Goal: Information Seeking & Learning: Learn about a topic

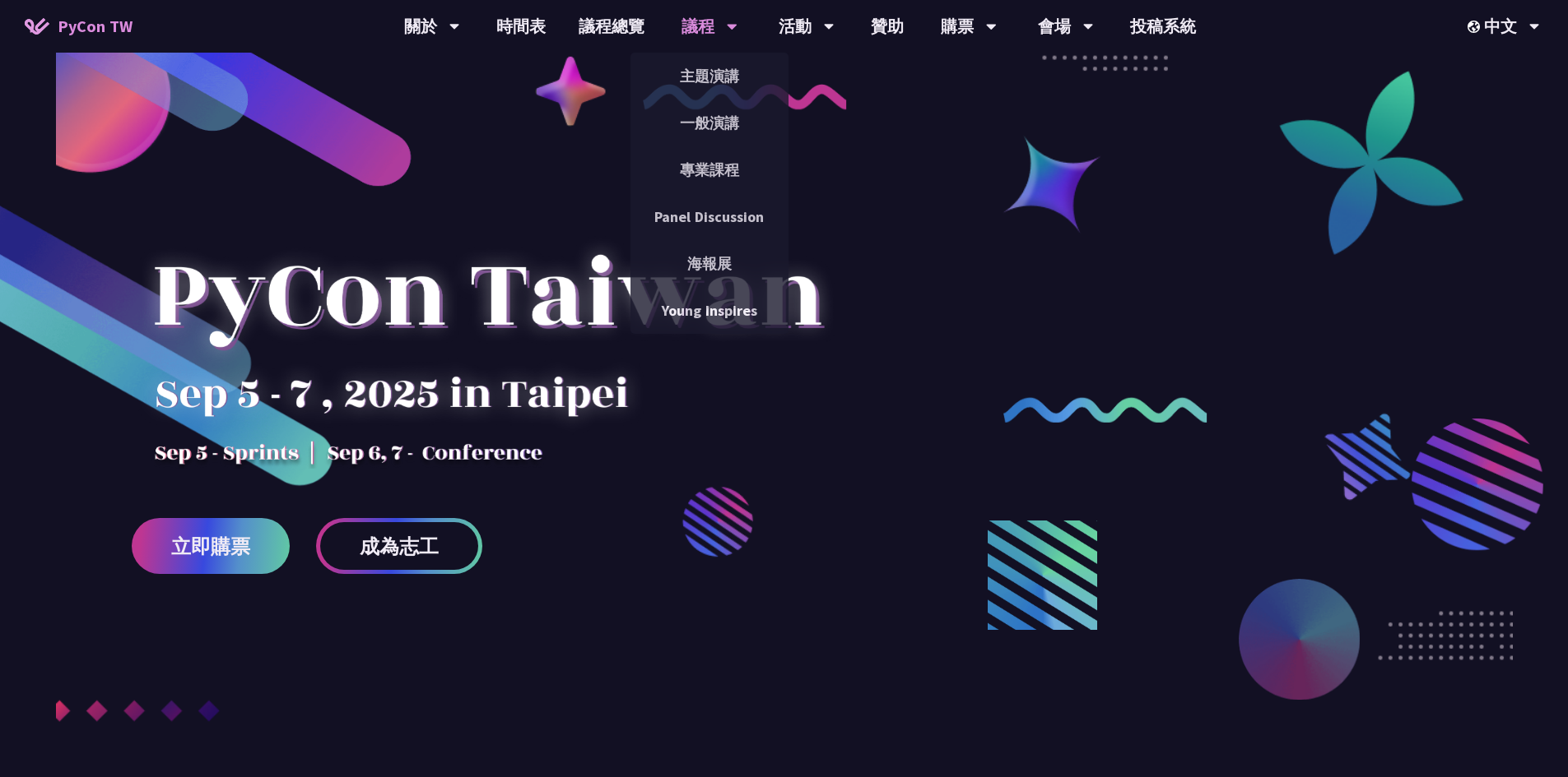
click at [694, 33] on div "議程" at bounding box center [710, 26] width 56 height 53
click at [703, 114] on link "一般演講" at bounding box center [710, 123] width 158 height 39
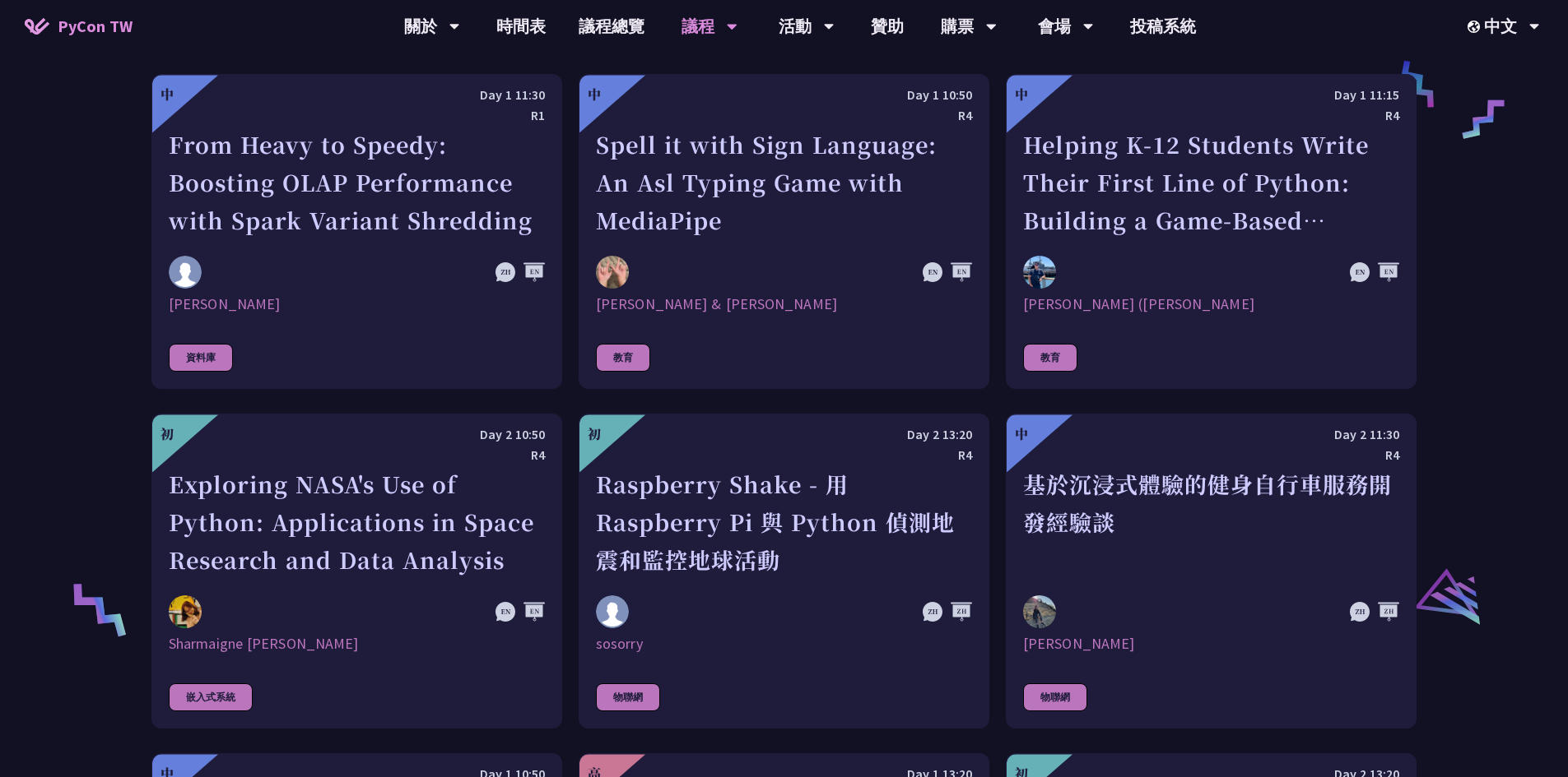
scroll to position [3208, 0]
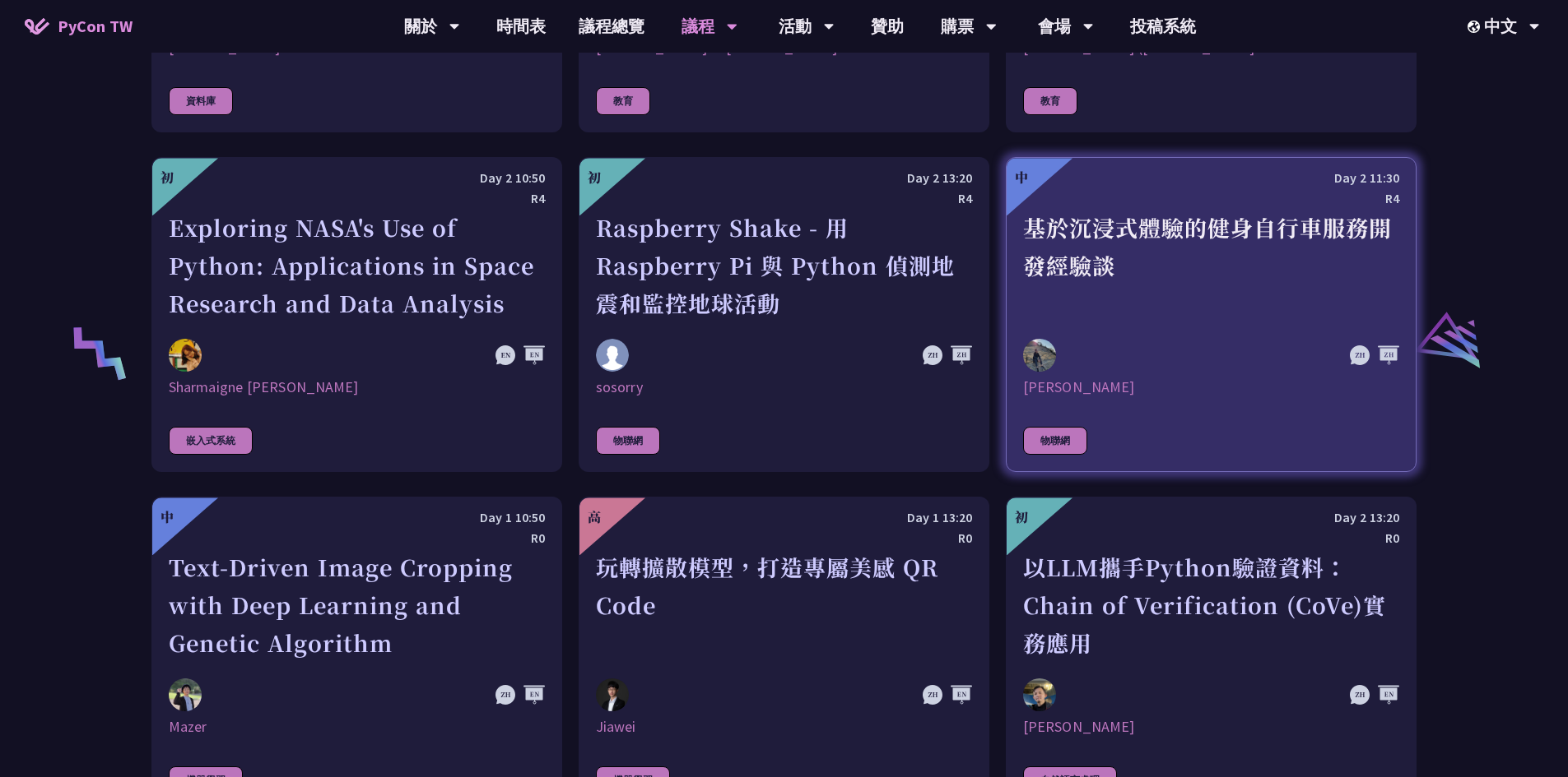
click at [1291, 378] on div "[PERSON_NAME]" at bounding box center [1211, 387] width 376 height 20
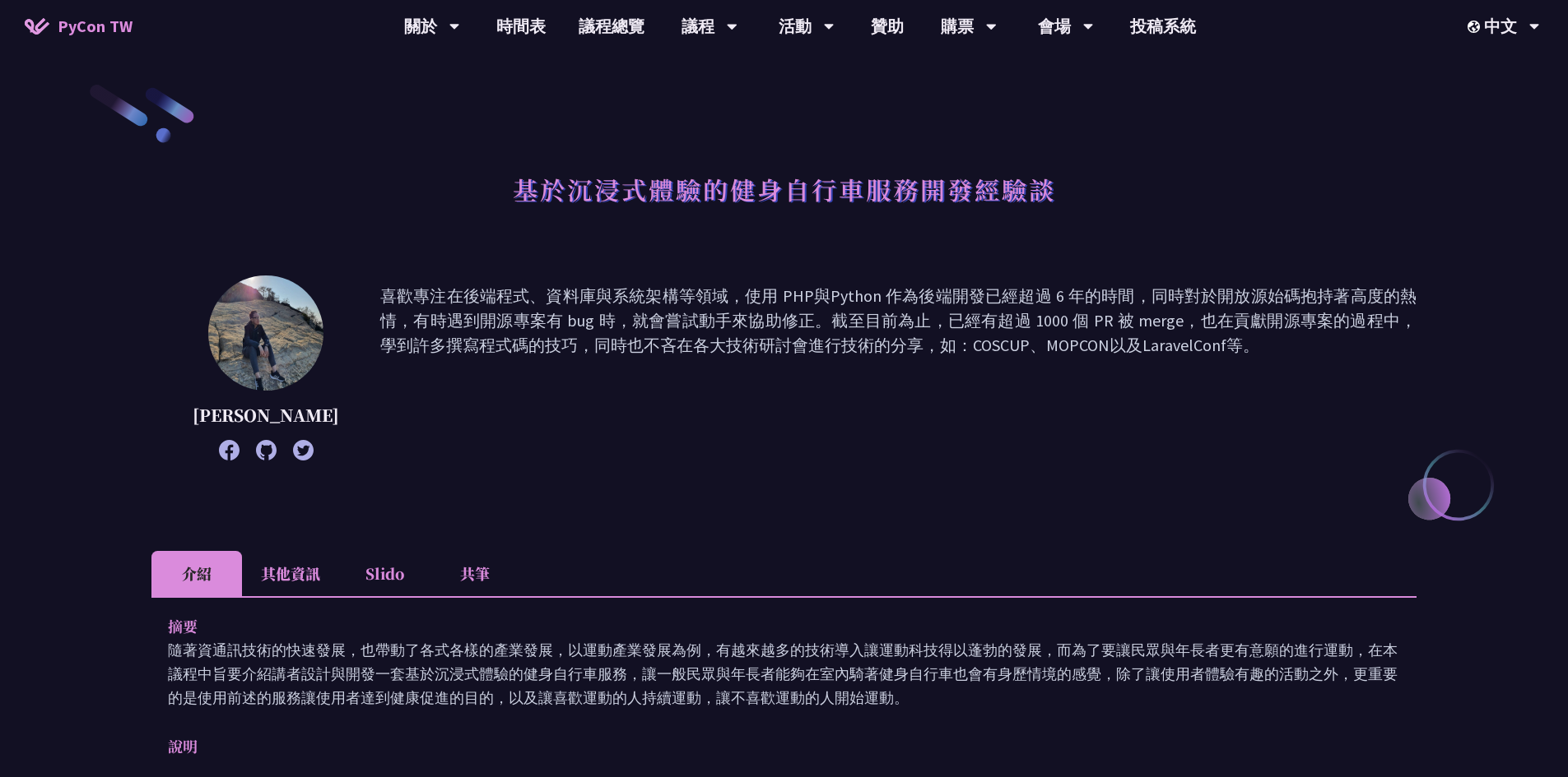
drag, startPoint x: 319, startPoint y: 294, endPoint x: 1062, endPoint y: 394, distance: 749.7
click at [1062, 394] on div "[PERSON_NAME] 喜歡專注在後端程式、資料庫與系統架構等領域，使用 PHP與Python 作為後端開發已經超過 6 年的時間，同時對於開放源始碼抱持…" at bounding box center [784, 368] width 1265 height 185
click at [1062, 394] on p "喜歡專注在後端程式、資料庫與系統架構等領域，使用 PHP與Python 作為後端開發已經超過 6 年的時間，同時對於開放源始碼抱持著高度的熱情，有時遇到開源專…" at bounding box center [898, 368] width 1036 height 168
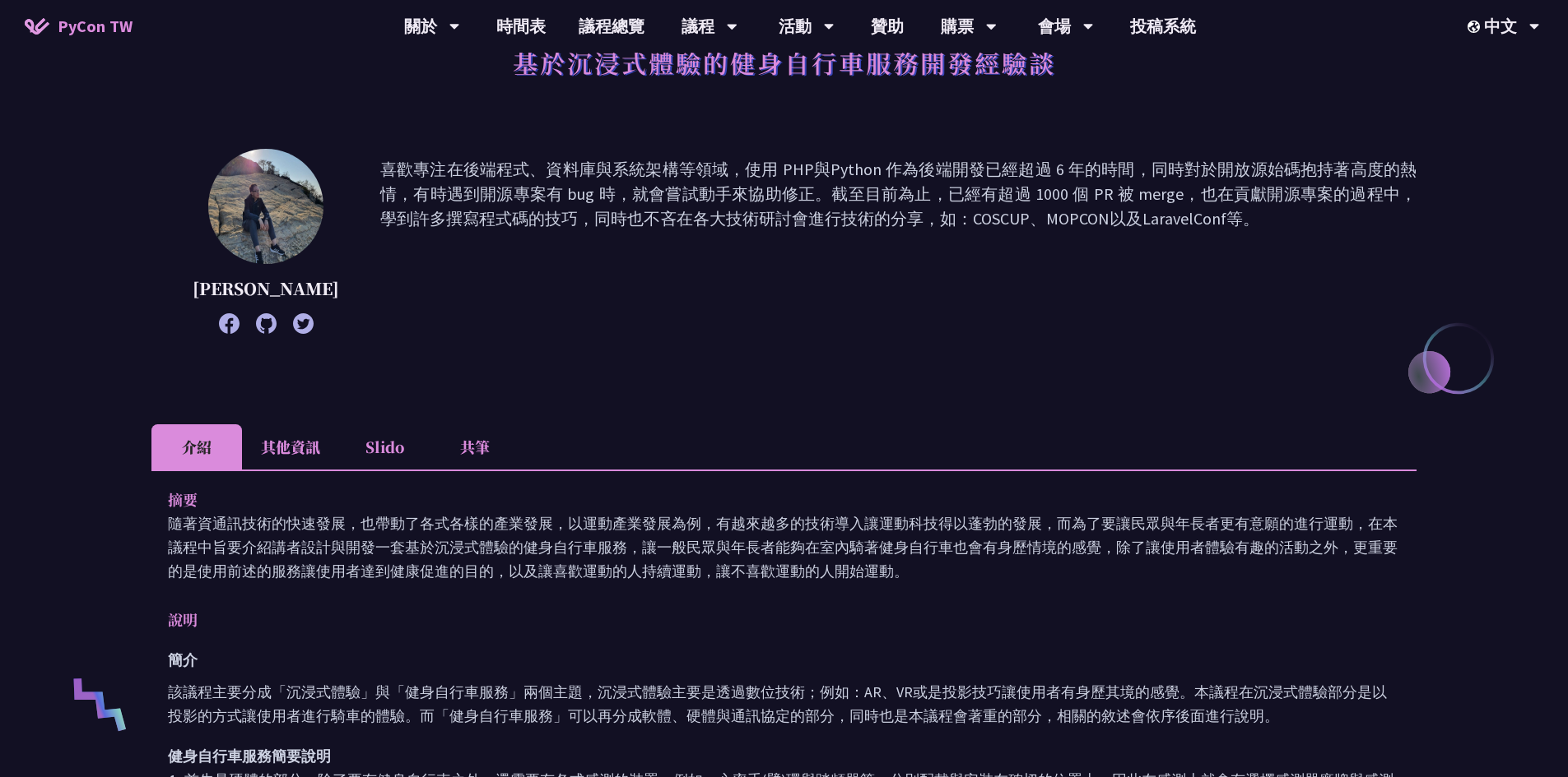
scroll to position [165, 0]
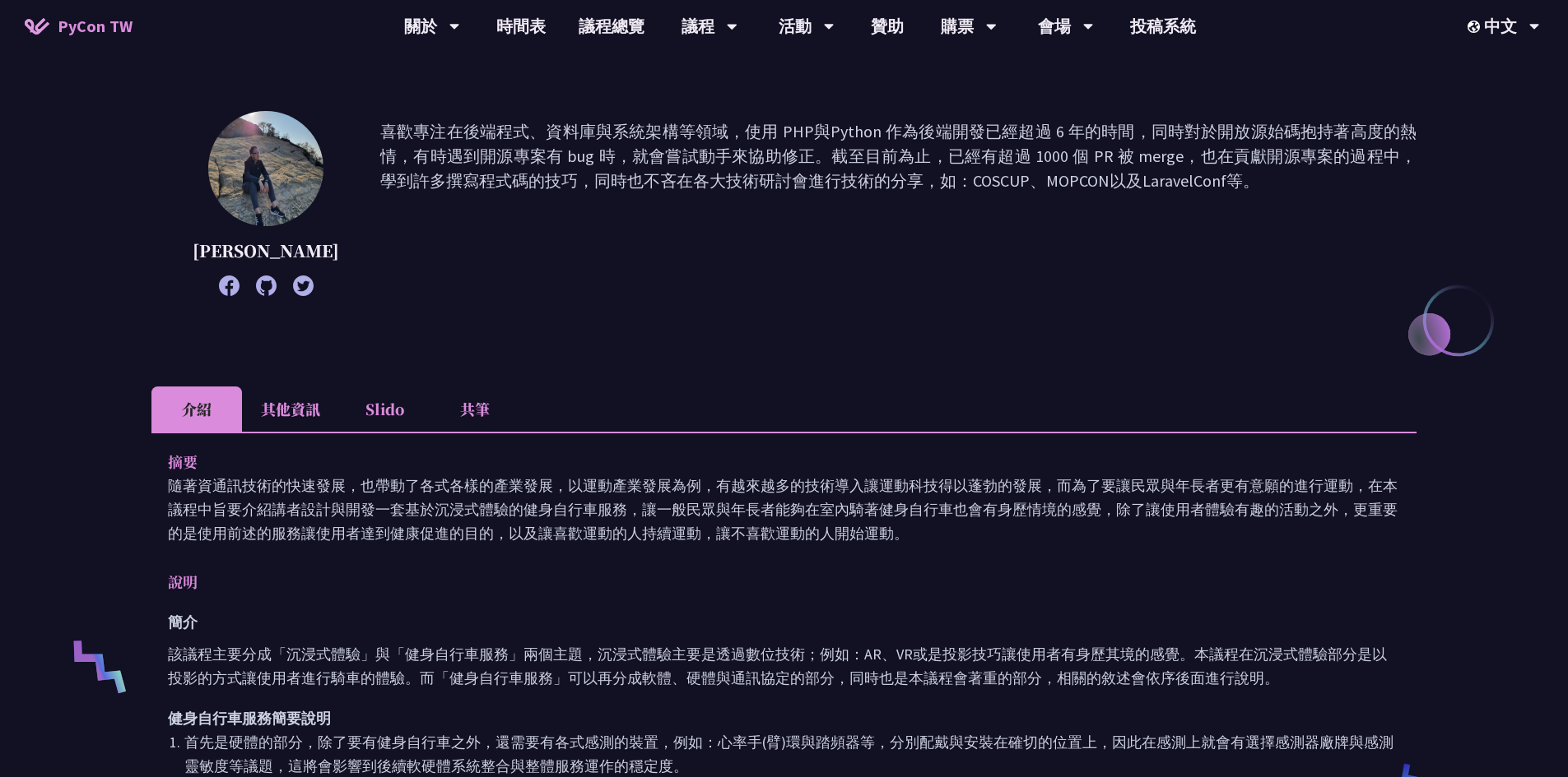
click at [222, 506] on p "隨著資通訊技術的快速發展，也帶動了各式各樣的產業發展，以運動產業發展為例，有越來越多的技術導入讓運動科技得以蓬勃的發展，而為了要讓民眾與年長者更有意願的進行運…" at bounding box center [783, 509] width 1232 height 72
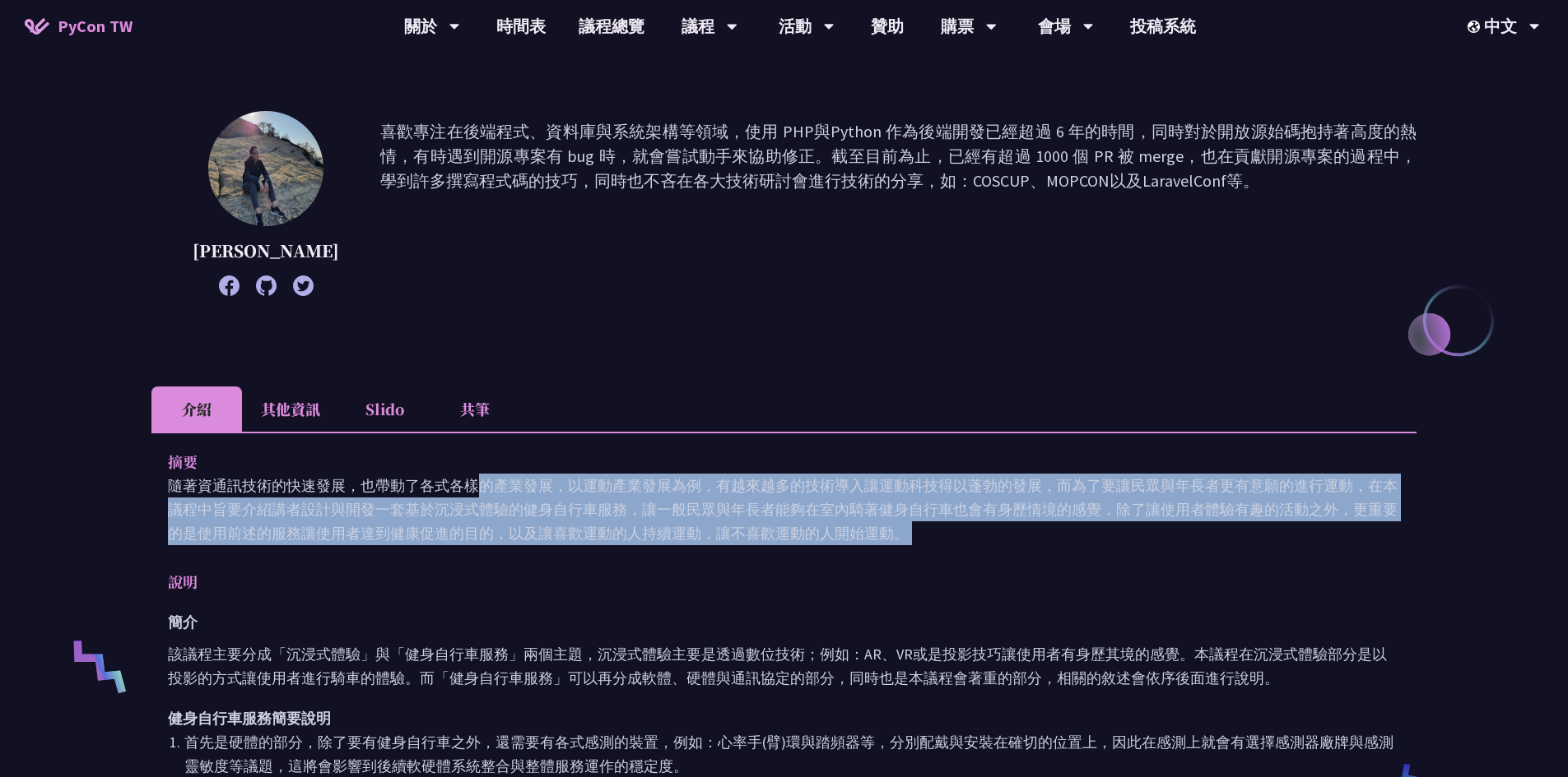
click at [222, 506] on p "隨著資通訊技術的快速發展，也帶動了各式各樣的產業發展，以運動產業發展為例，有越來越多的技術導入讓運動科技得以蓬勃的發展，而為了要讓民眾與年長者更有意願的進行運…" at bounding box center [783, 509] width 1232 height 72
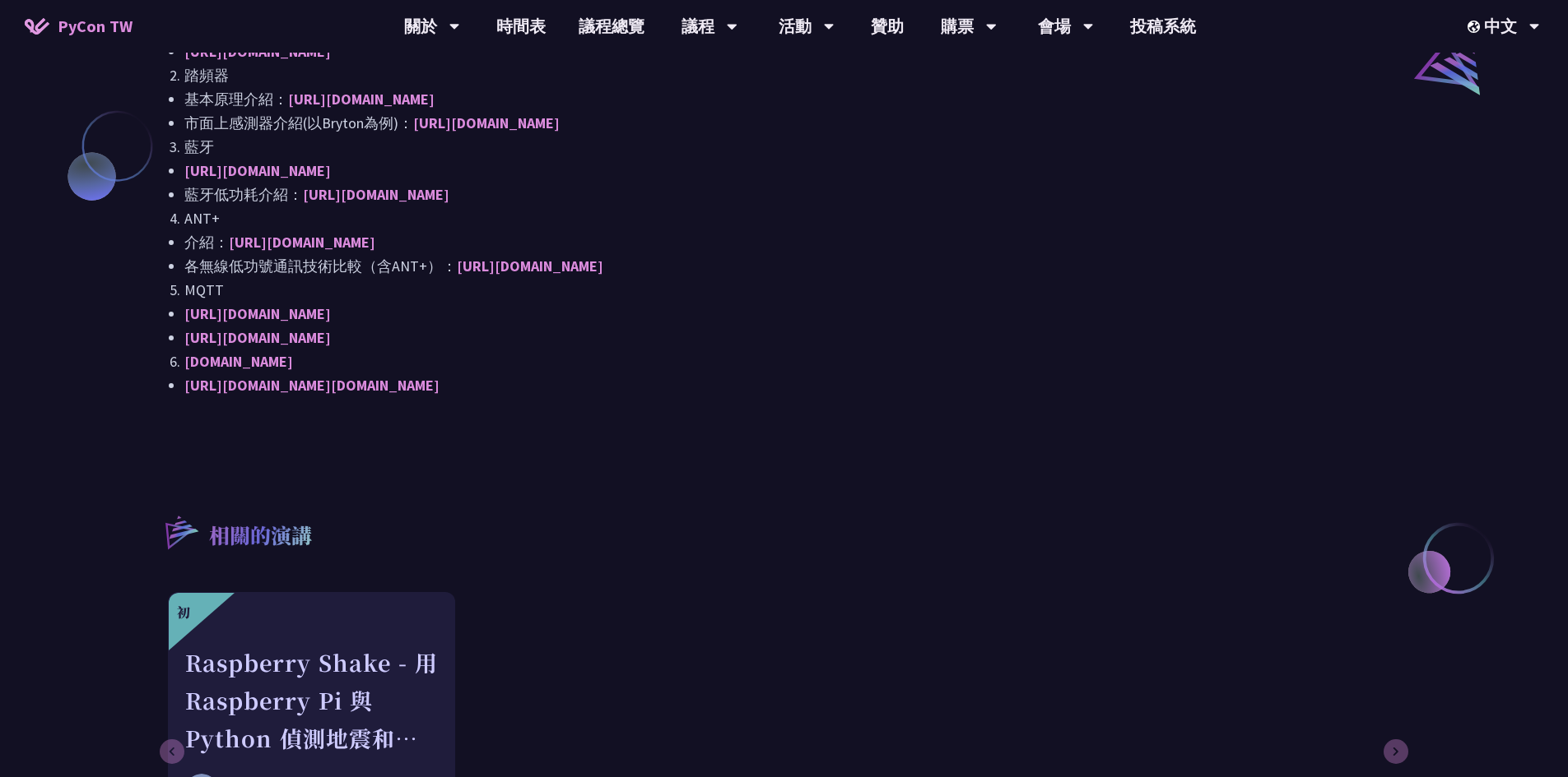
scroll to position [1399, 0]
drag, startPoint x: 592, startPoint y: 412, endPoint x: 7, endPoint y: 199, distance: 622.6
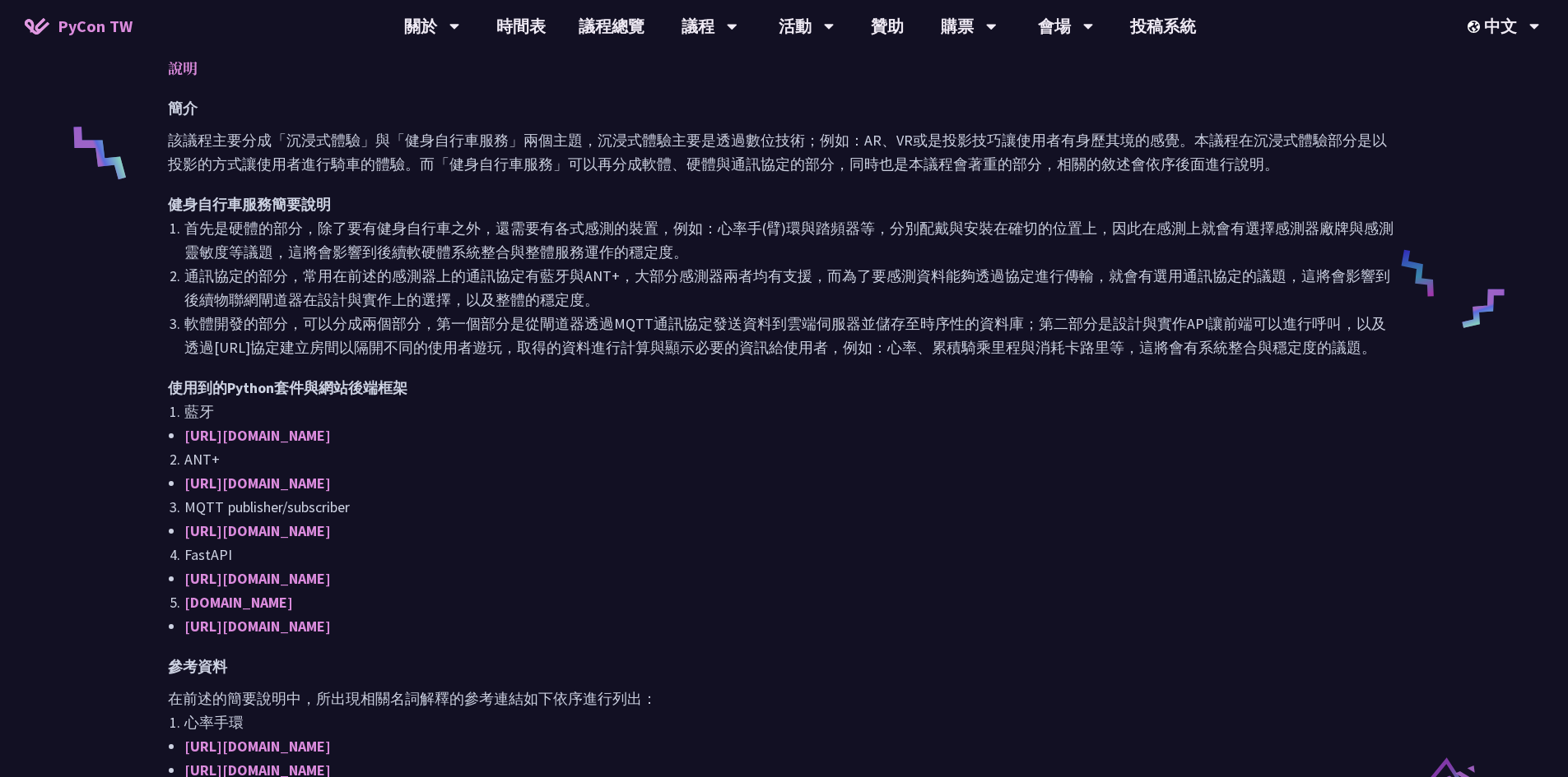
scroll to position [658, 0]
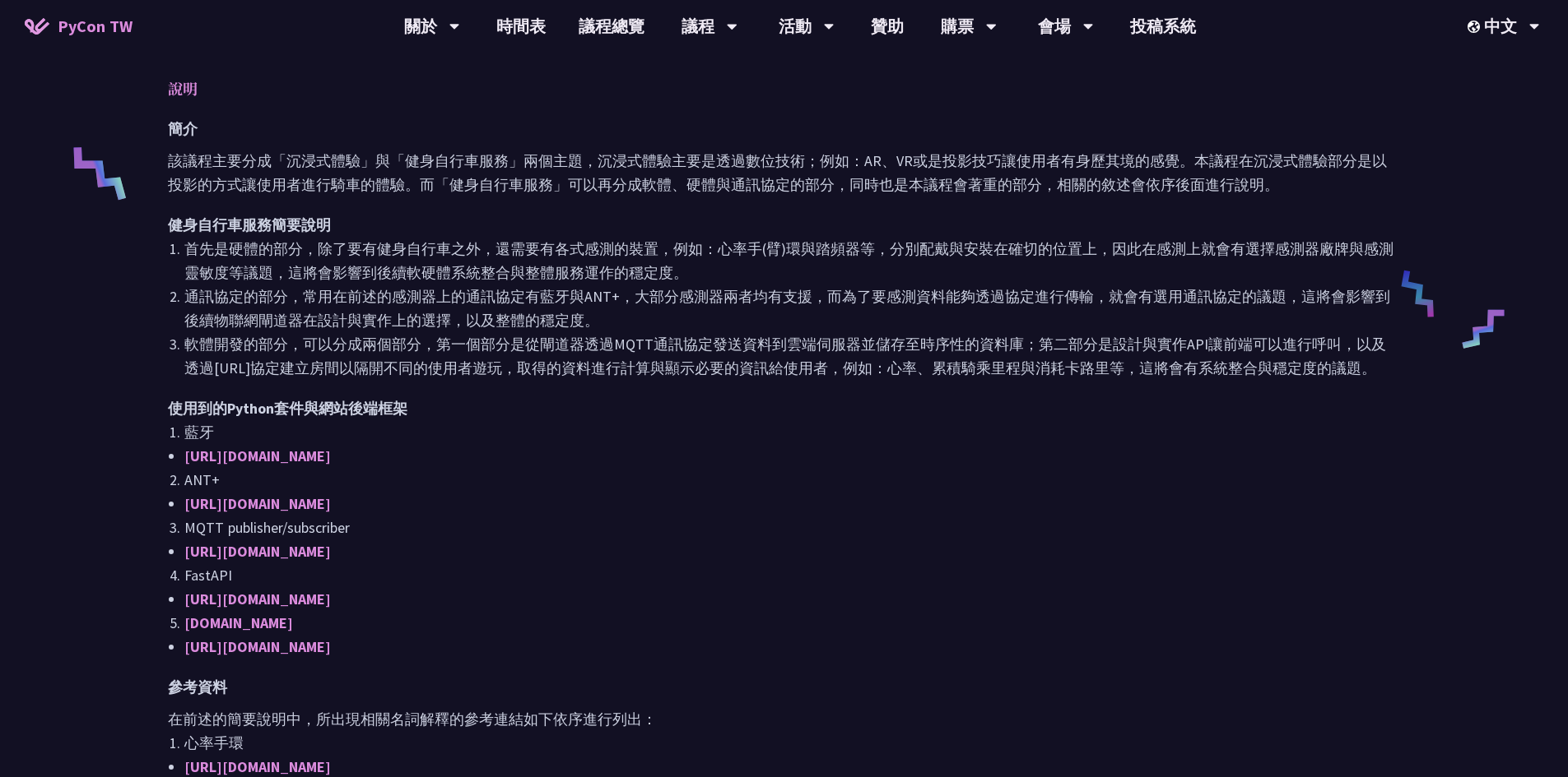
click at [257, 609] on li "[URL][DOMAIN_NAME]" at bounding box center [792, 599] width 1216 height 24
click at [266, 601] on link "[URL][DOMAIN_NAME]" at bounding box center [257, 599] width 146 height 19
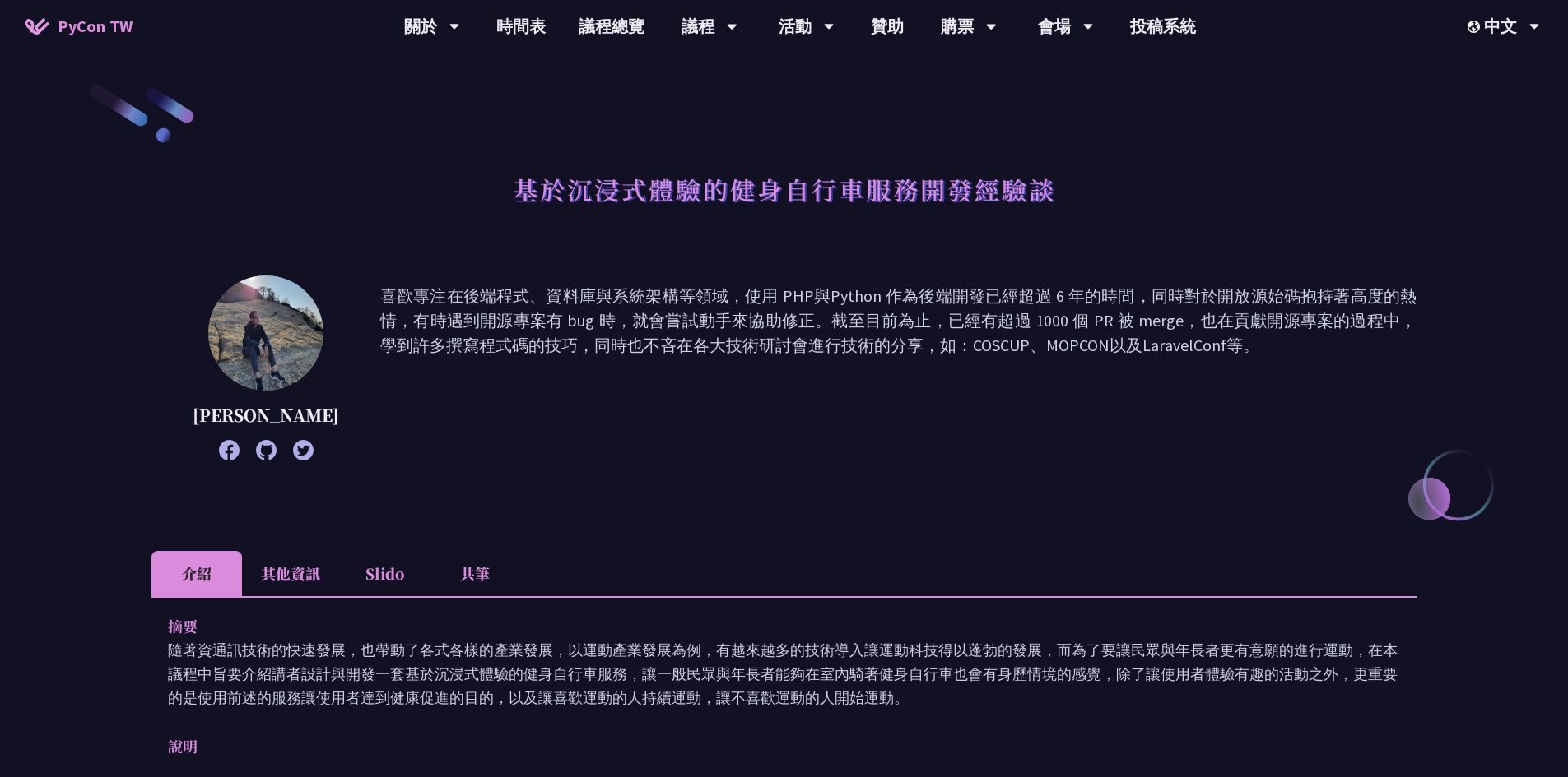
drag, startPoint x: 408, startPoint y: 306, endPoint x: 1142, endPoint y: 334, distance: 734.5
click at [1142, 334] on p "喜歡專注在後端程式、資料庫與系統架構等領域，使用 PHP與Python 作為後端開發已經超過 6 年的時間，同時對於開放源始碼抱持著高度的熱情，有時遇到開源專…" at bounding box center [898, 368] width 1036 height 168
click at [1196, 344] on p "喜歡專注在後端程式、資料庫與系統架構等領域，使用 PHP與Python 作為後端開發已經超過 6 年的時間，同時對於開放源始碼抱持著高度的熱情，有時遇到開源專…" at bounding box center [898, 368] width 1036 height 168
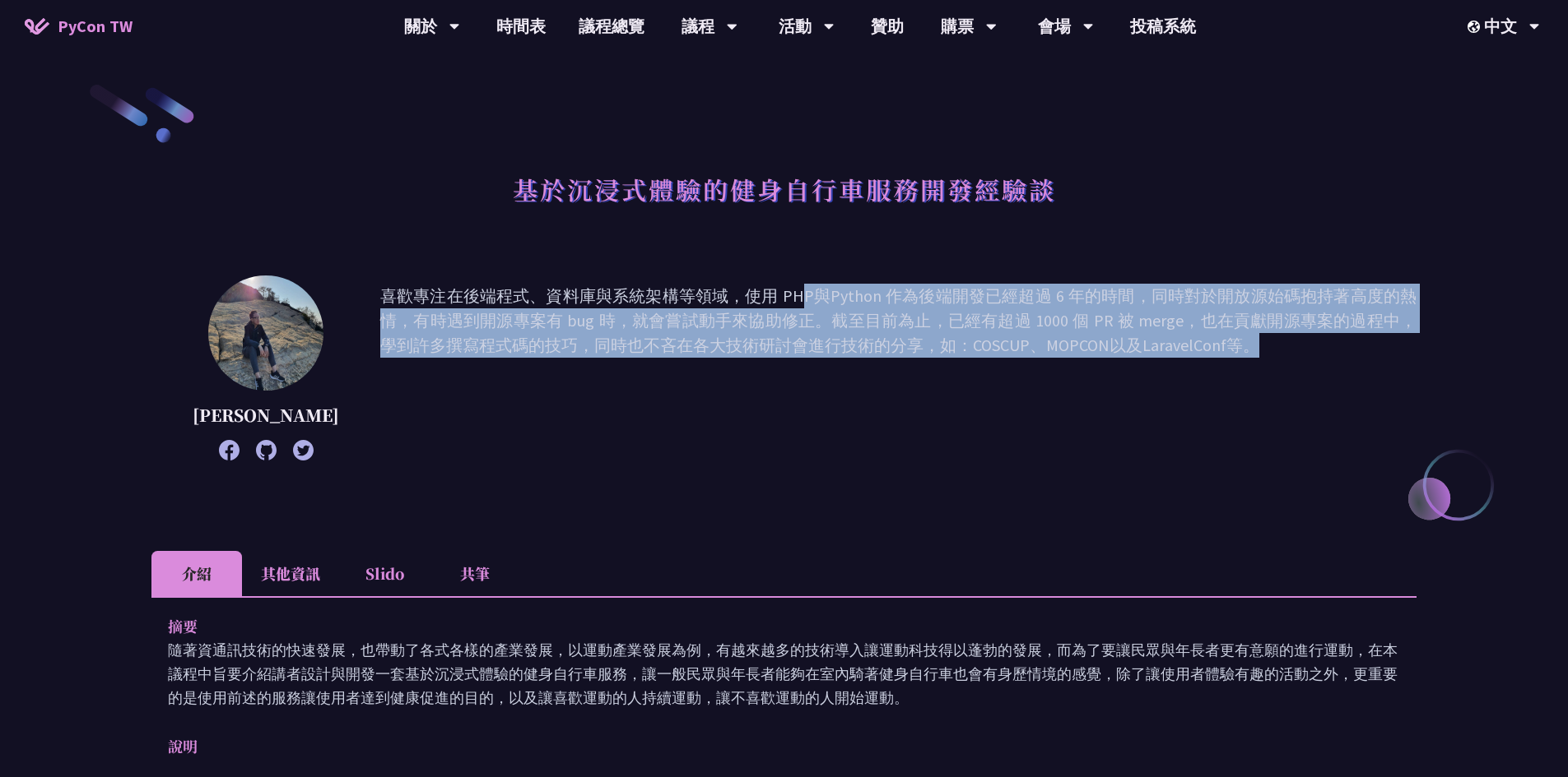
drag, startPoint x: 1196, startPoint y: 344, endPoint x: 550, endPoint y: 305, distance: 647.2
click at [550, 305] on p "喜歡專注在後端程式、資料庫與系統架構等領域，使用 PHP與Python 作為後端開發已經超過 6 年的時間，同時對於開放源始碼抱持著高度的熱情，有時遇到開源專…" at bounding box center [898, 368] width 1036 height 168
click at [696, 332] on p "喜歡專注在後端程式、資料庫與系統架構等領域，使用 PHP與Python 作為後端開發已經超過 6 年的時間，同時對於開放源始碼抱持著高度的熱情，有時遇到開源專…" at bounding box center [898, 368] width 1036 height 168
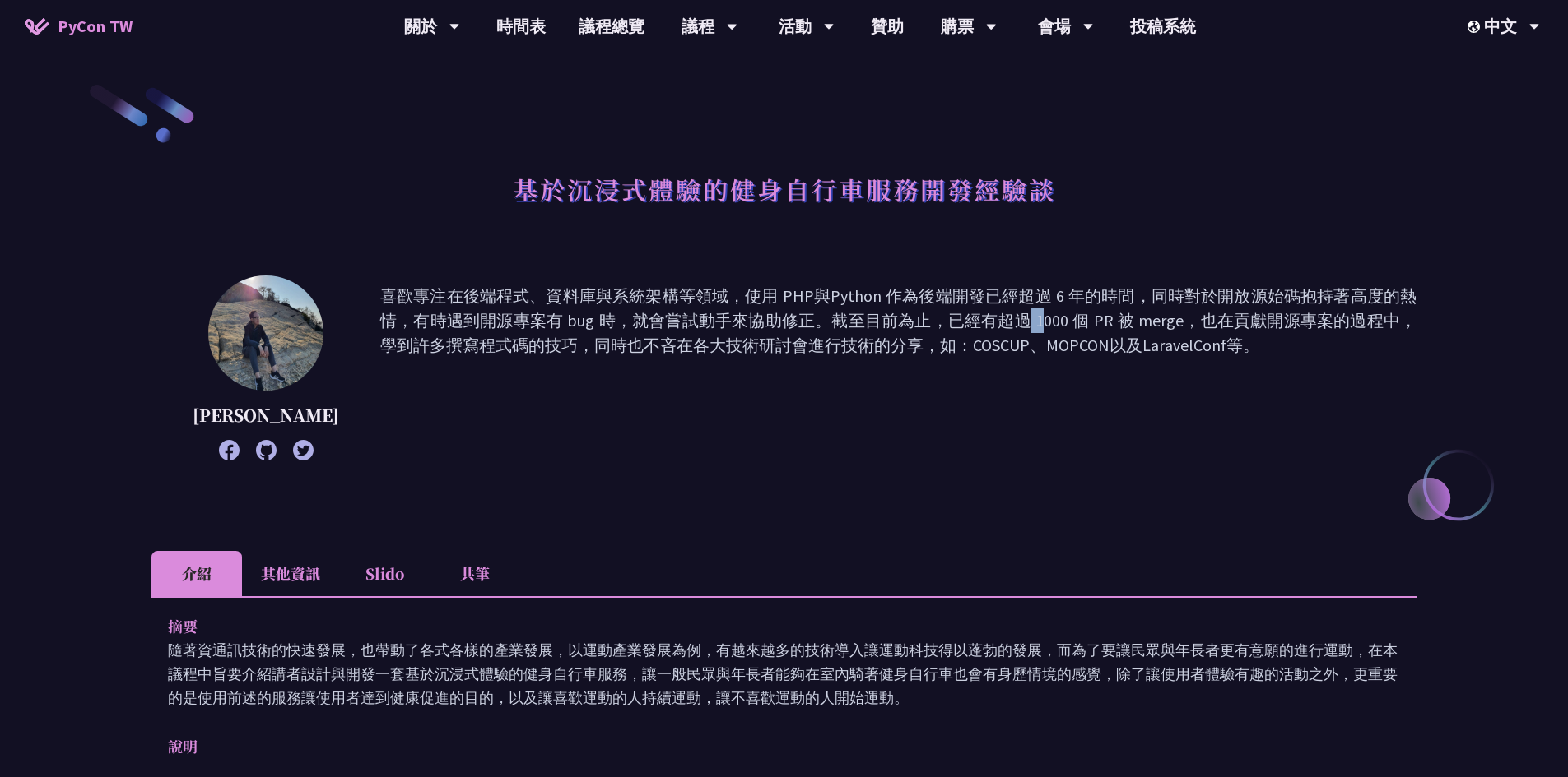
click at [696, 332] on p "喜歡專注在後端程式、資料庫與系統架構等領域，使用 PHP與Python 作為後端開發已經超過 6 年的時間，同時對於開放源始碼抱持著高度的熱情，有時遇到開源專…" at bounding box center [898, 368] width 1036 height 168
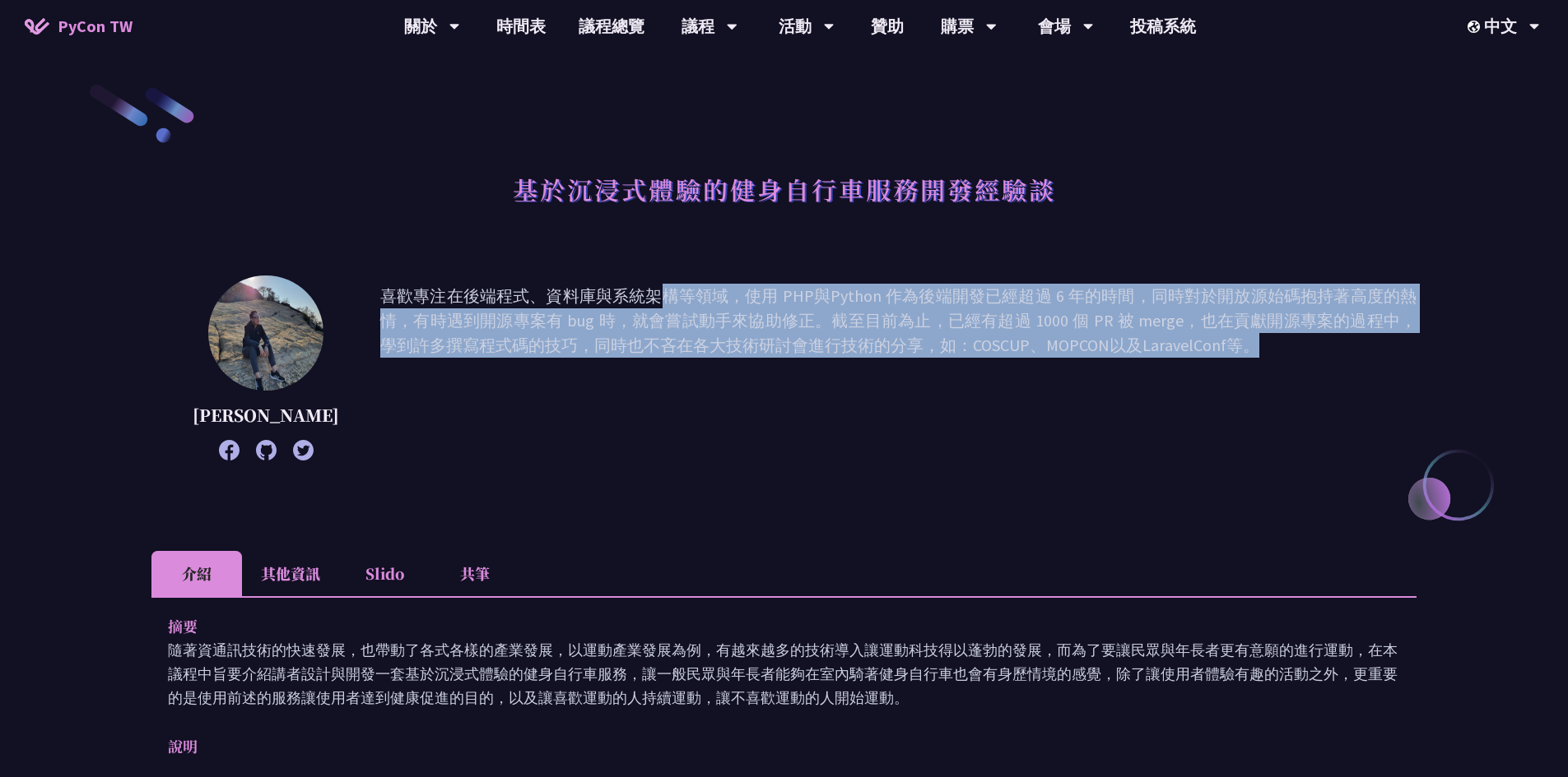
click at [696, 332] on p "喜歡專注在後端程式、資料庫與系統架構等領域，使用 PHP與Python 作為後端開發已經超過 6 年的時間，同時對於開放源始碼抱持著高度的熱情，有時遇到開源專…" at bounding box center [898, 368] width 1036 height 168
click at [600, 329] on p "喜歡專注在後端程式、資料庫與系統架構等領域，使用 PHP與Python 作為後端開發已經超過 6 年的時間，同時對於開放源始碼抱持著高度的熱情，有時遇到開源專…" at bounding box center [898, 368] width 1036 height 168
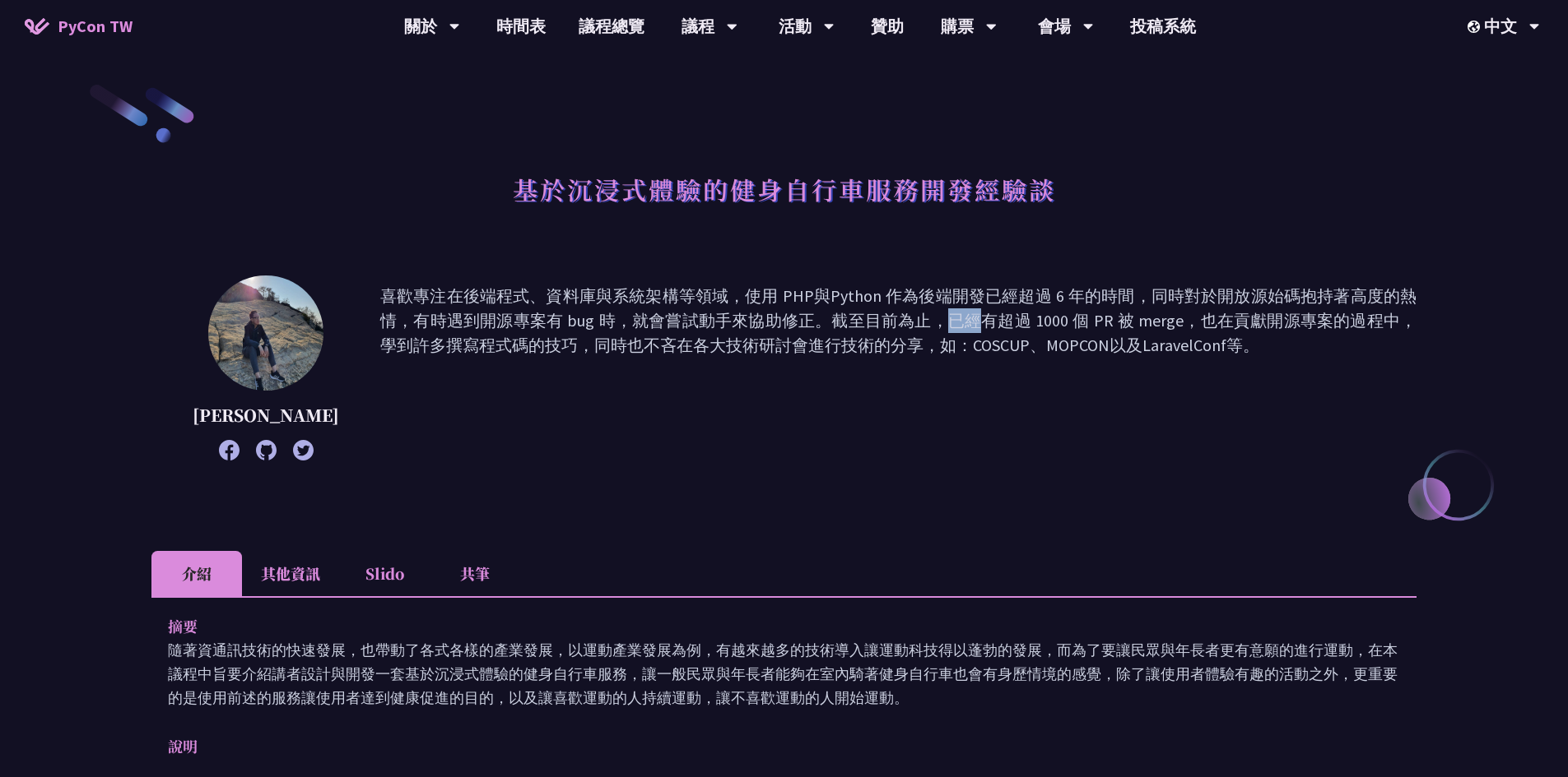
click at [600, 329] on p "喜歡專注在後端程式、資料庫與系統架構等領域，使用 PHP與Python 作為後端開發已經超過 6 年的時間，同時對於開放源始碼抱持著高度的熱情，有時遇到開源專…" at bounding box center [898, 368] width 1036 height 168
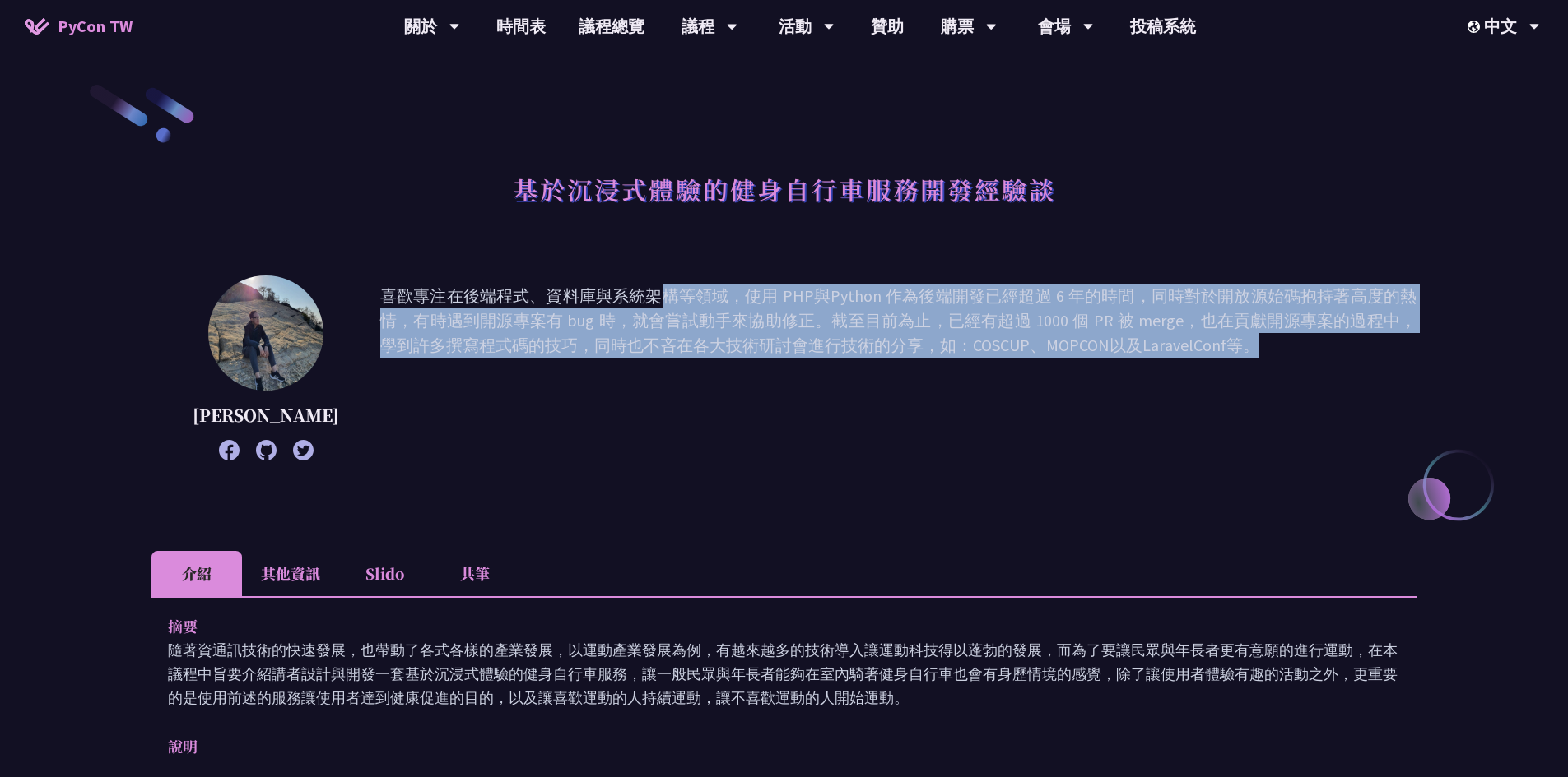
click at [600, 329] on p "喜歡專注在後端程式、資料庫與系統架構等領域，使用 PHP與Python 作為後端開發已經超過 6 年的時間，同時對於開放源始碼抱持著高度的熱情，有時遇到開源專…" at bounding box center [898, 368] width 1036 height 168
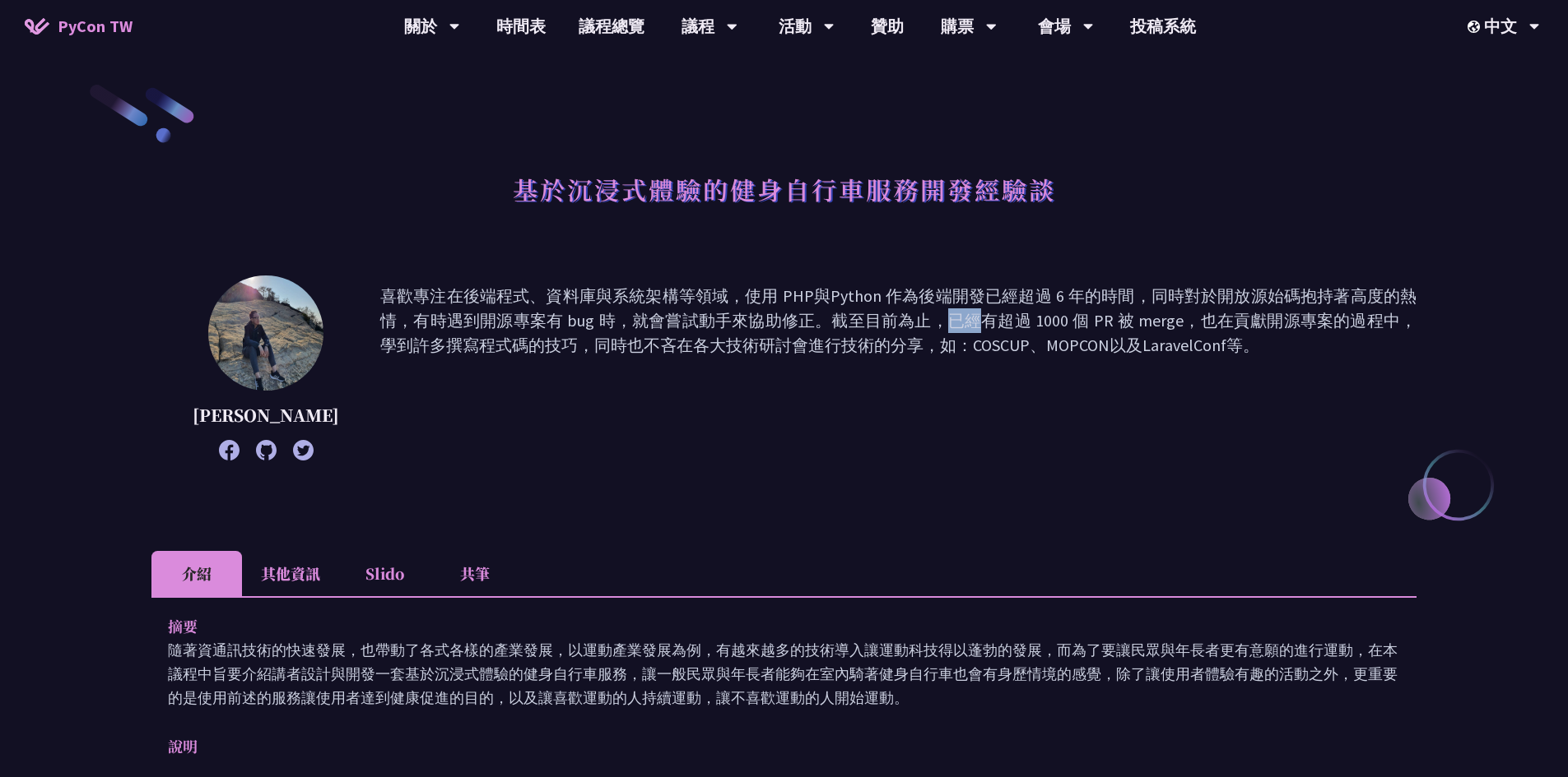
click at [600, 329] on p "喜歡專注在後端程式、資料庫與系統架構等領域，使用 PHP與Python 作為後端開發已經超過 6 年的時間，同時對於開放源始碼抱持著高度的熱情，有時遇到開源專…" at bounding box center [898, 368] width 1036 height 168
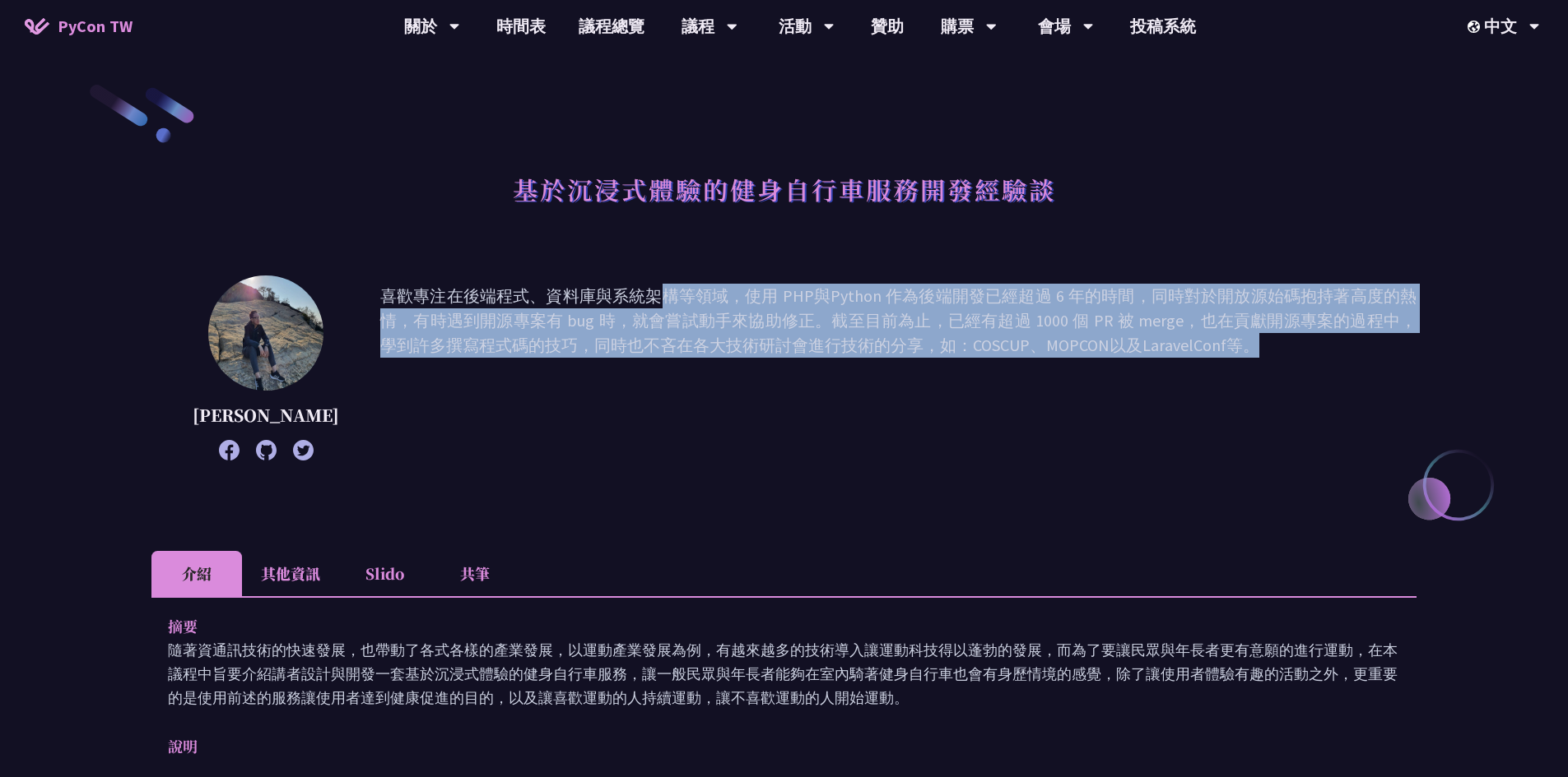
click at [600, 329] on p "喜歡專注在後端程式、資料庫與系統架構等領域，使用 PHP與Python 作為後端開發已經超過 6 年的時間，同時對於開放源始碼抱持著高度的熱情，有時遇到開源專…" at bounding box center [898, 368] width 1036 height 168
click at [501, 351] on p "喜歡專注在後端程式、資料庫與系統架構等領域，使用 PHP與Python 作為後端開發已經超過 6 年的時間，同時對於開放源始碼抱持著高度的熱情，有時遇到開源專…" at bounding box center [898, 368] width 1036 height 168
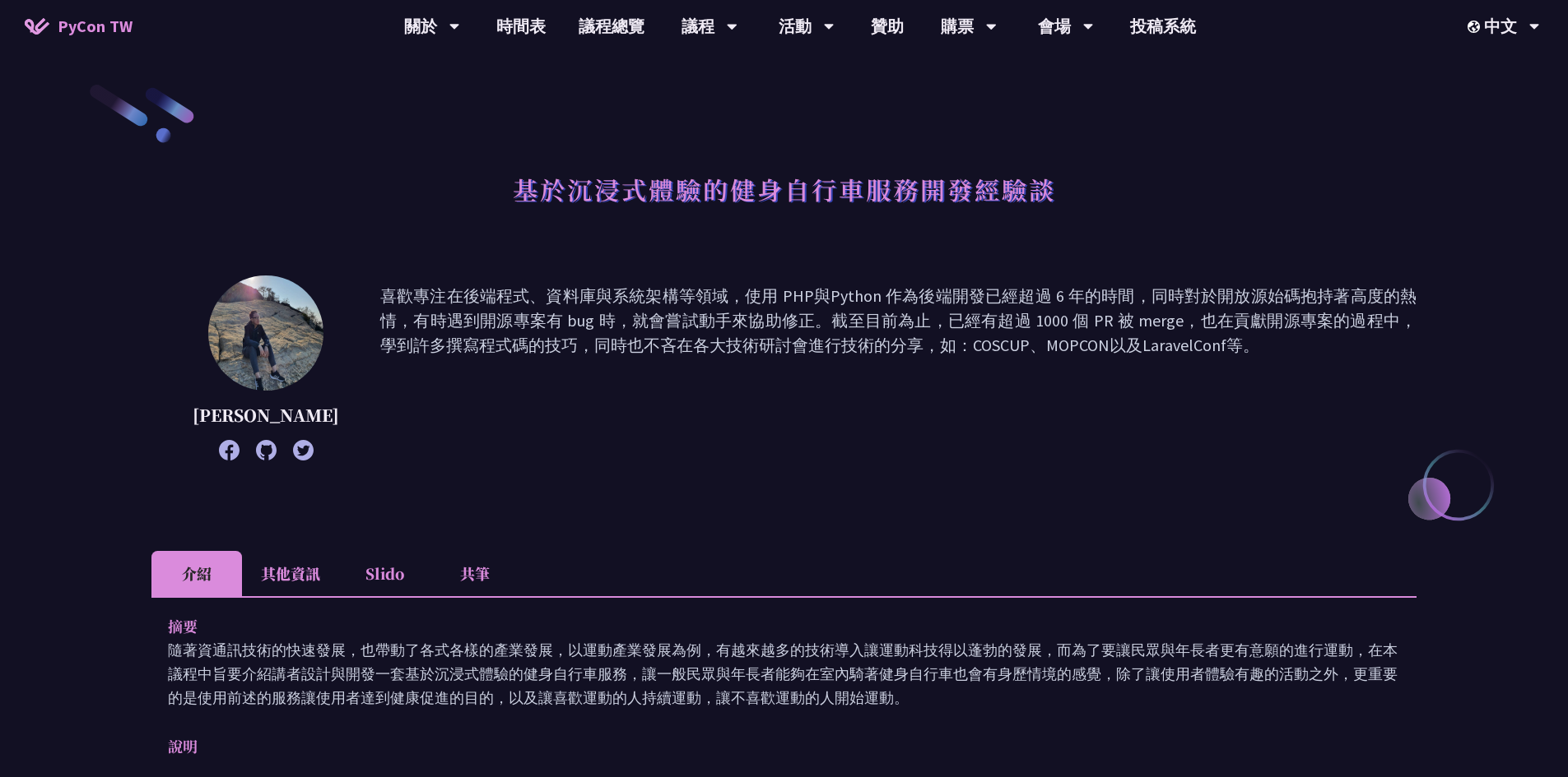
drag, startPoint x: 361, startPoint y: 342, endPoint x: 1131, endPoint y: 352, distance: 770.1
click at [1131, 352] on p "喜歡專注在後端程式、資料庫與系統架構等領域，使用 PHP與Python 作為後端開發已經超過 6 年的時間，同時對於開放源始碼抱持著高度的熱情，有時遇到開源專…" at bounding box center [898, 368] width 1036 height 168
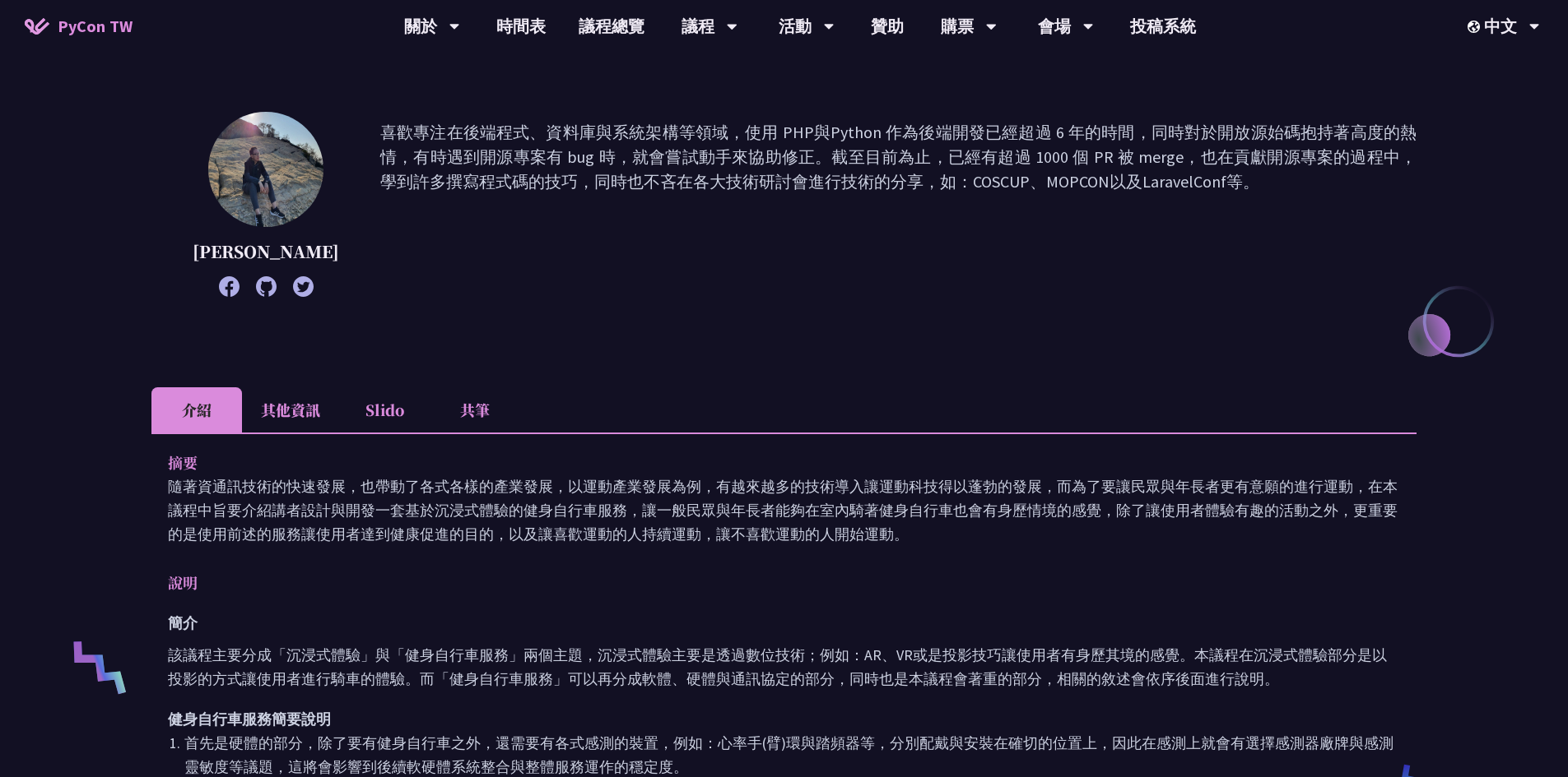
scroll to position [165, 0]
drag, startPoint x: 210, startPoint y: 484, endPoint x: 426, endPoint y: 486, distance: 216.0
click at [426, 486] on p "隨著資通訊技術的快速發展，也帶動了各式各樣的產業發展，以運動產業發展為例，有越來越多的技術導入讓運動科技得以蓬勃的發展，而為了要讓民眾與年長者更有意願的進行運…" at bounding box center [783, 509] width 1232 height 72
click at [247, 150] on img at bounding box center [266, 168] width 115 height 115
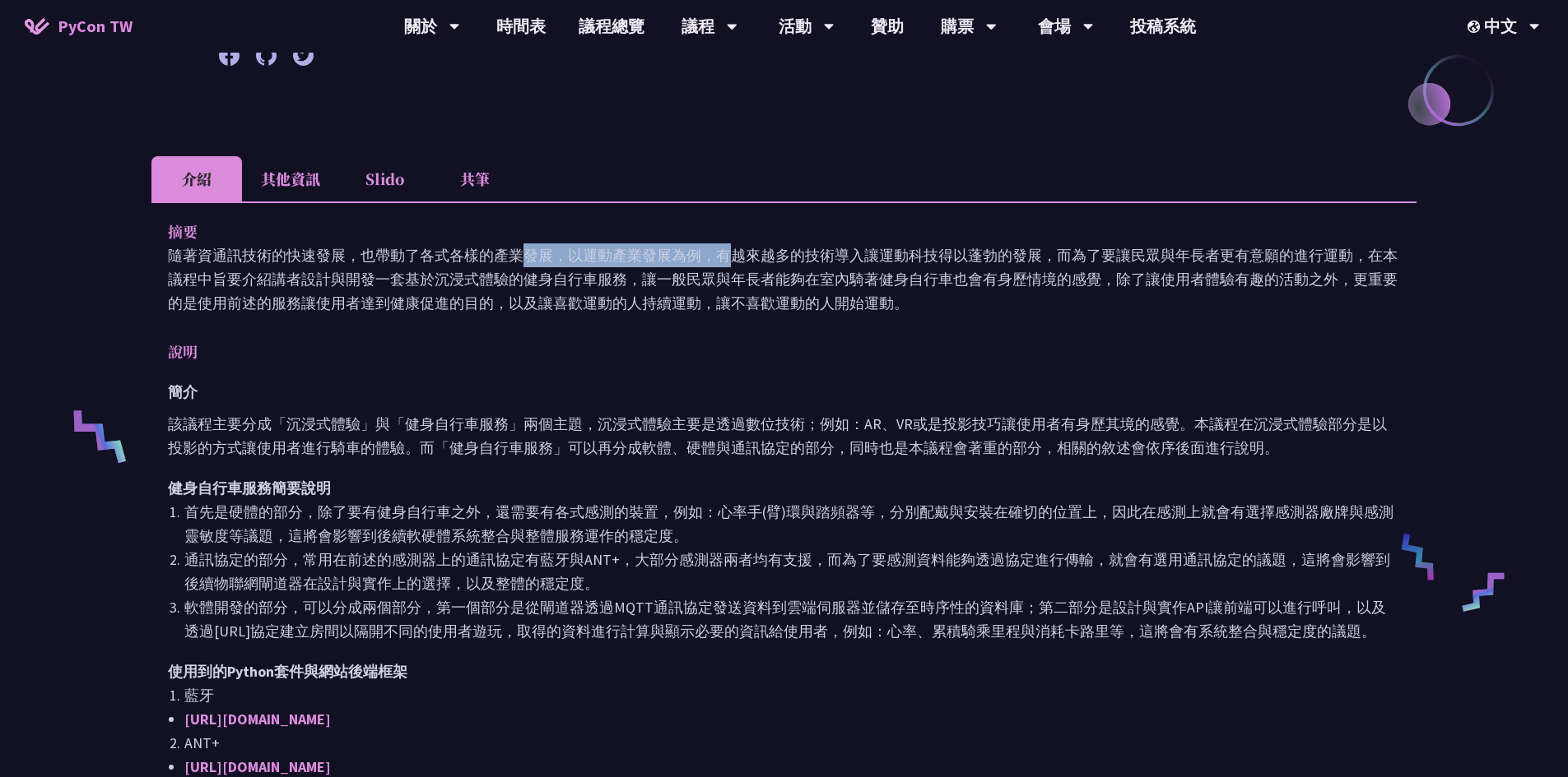
scroll to position [411, 0]
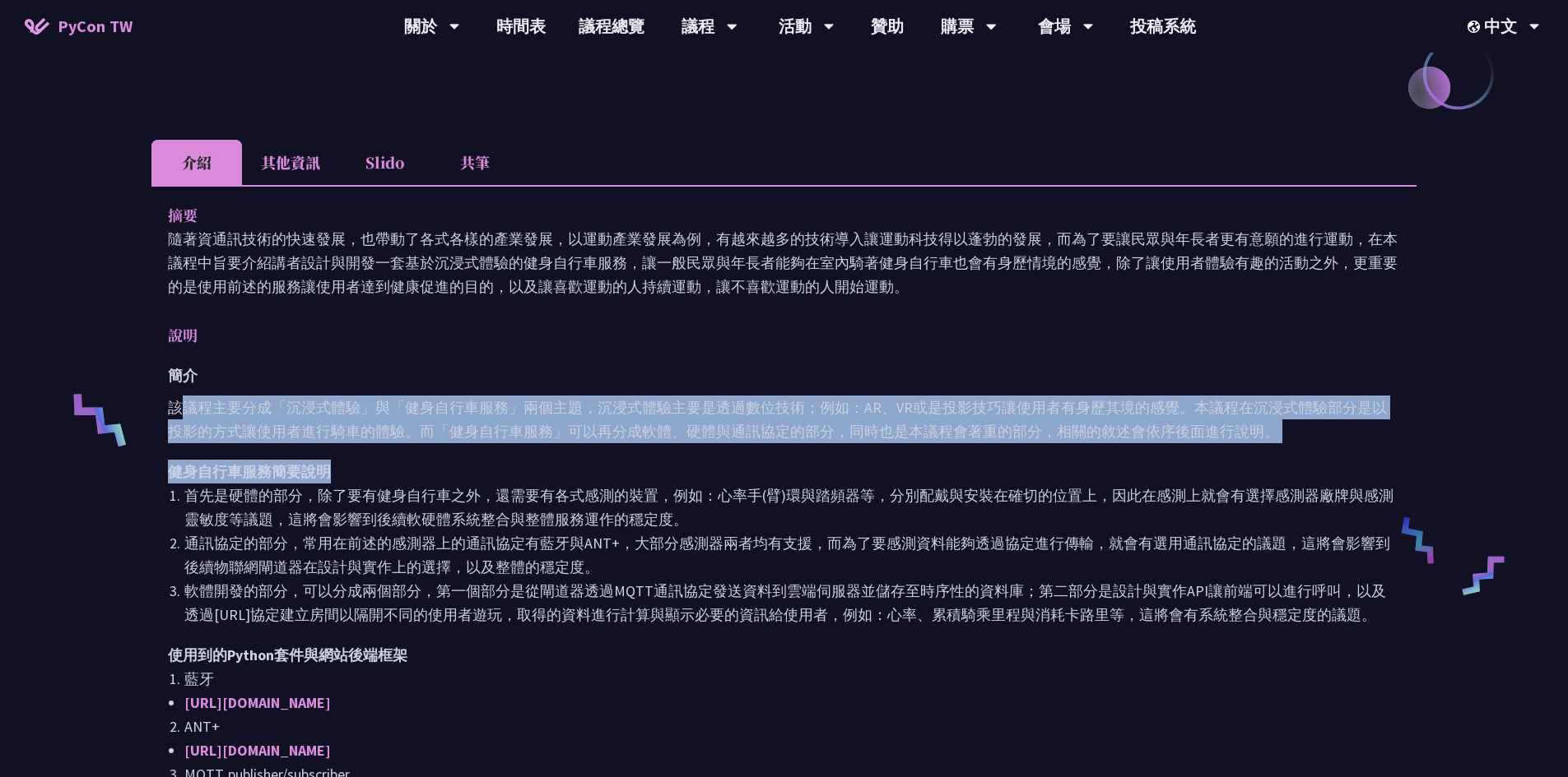
drag, startPoint x: 188, startPoint y: 408, endPoint x: 744, endPoint y: 482, distance: 560.9
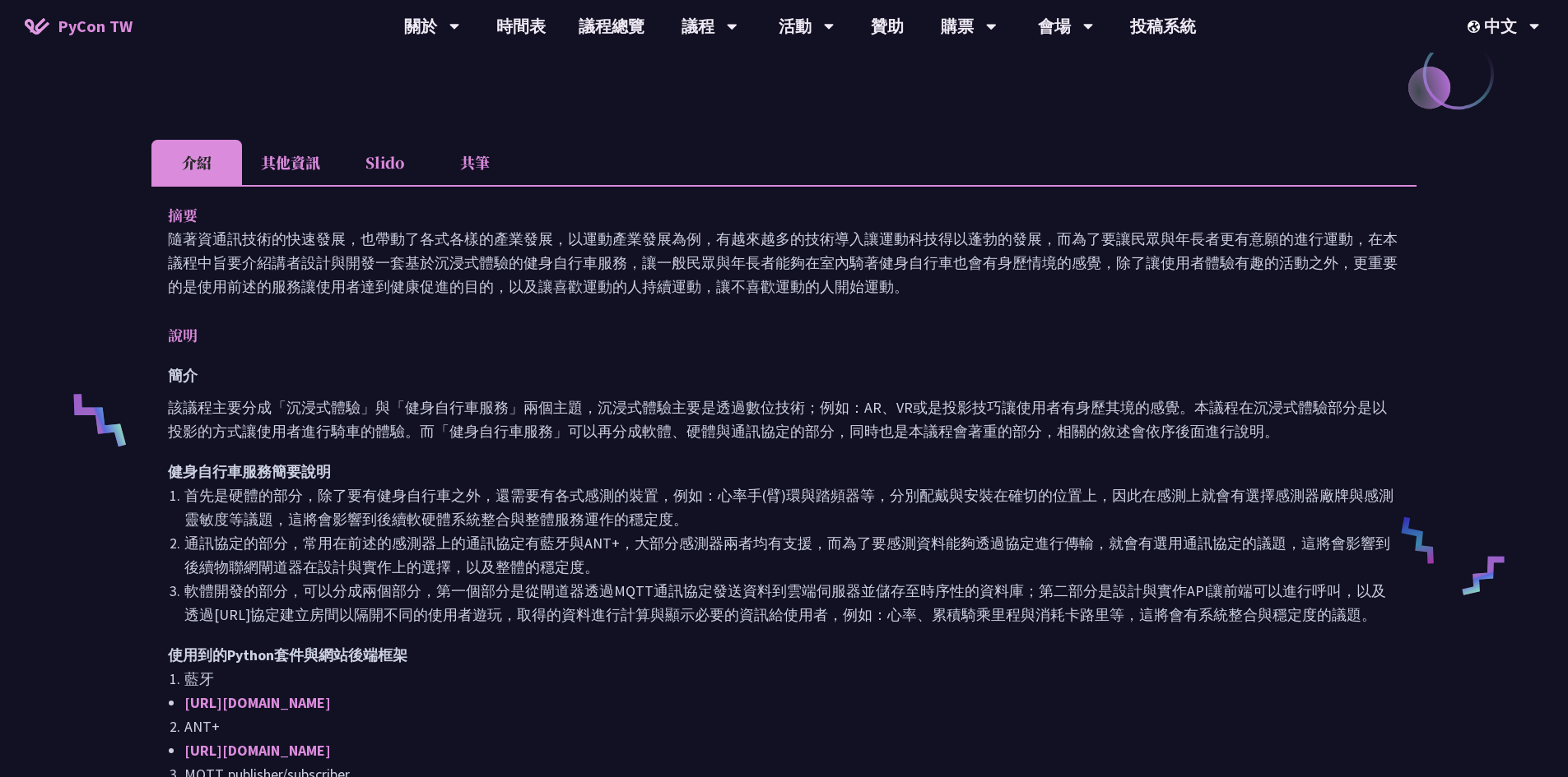
click at [659, 511] on li "首先是硬體的部分，除了要有健身自行車之外，還需要有各式感測的裝置，例如：心率手(臂)環與踏頻器等，分別配戴與安裝在確切的位置上，因此在感測上就會有選擇感測器廠…" at bounding box center [792, 507] width 1216 height 47
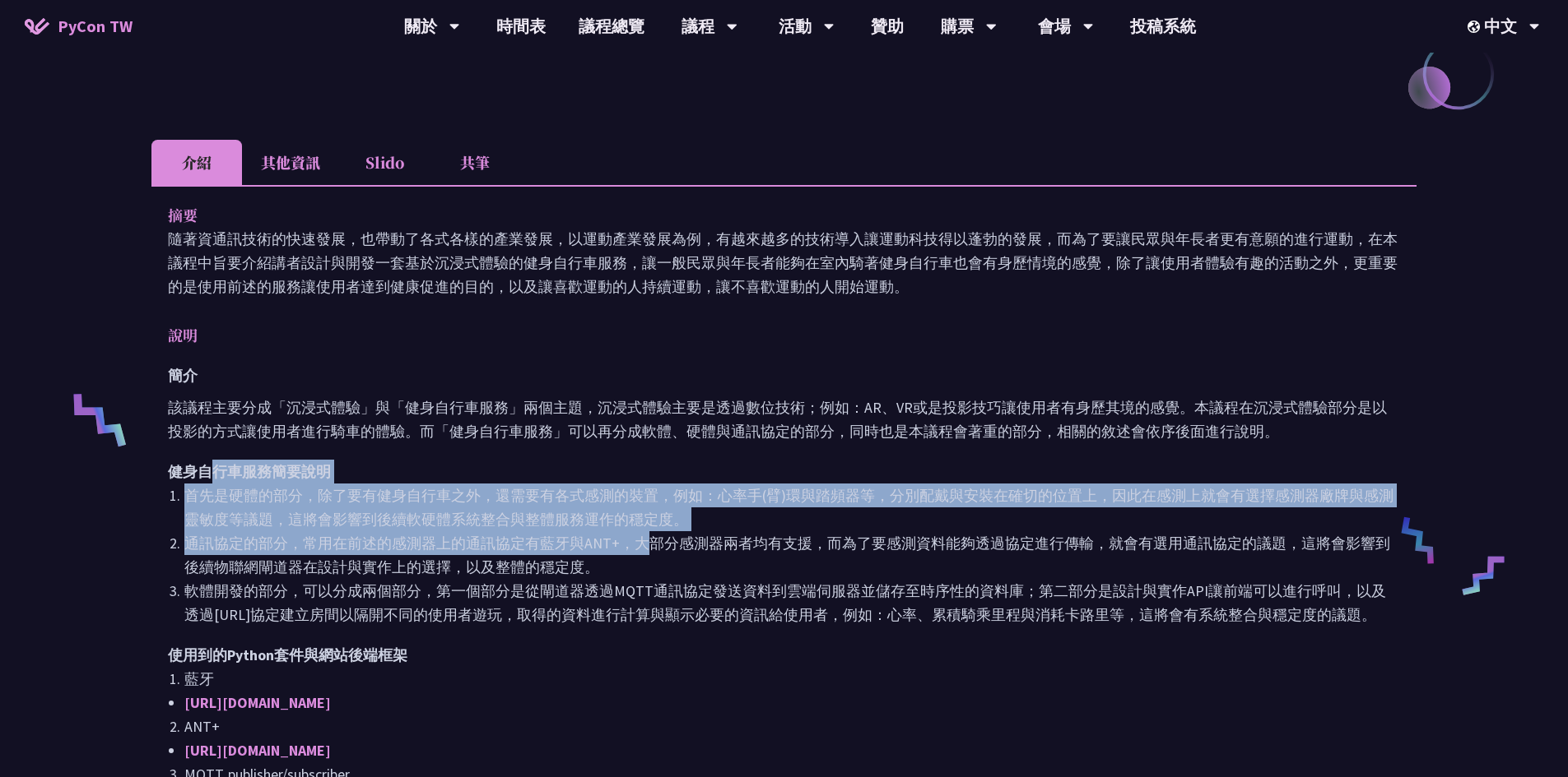
drag, startPoint x: 641, startPoint y: 551, endPoint x: 212, endPoint y: 459, distance: 438.8
click at [432, 540] on li "通訊協定的部分，常用在前述的感測器上的通訊協定有藍牙與ANT+，大部分感測器兩者均有支援，而為了要感測資料能夠透過協定進行傳輸，就會有選用通訊協定的議題，這將…" at bounding box center [792, 555] width 1216 height 47
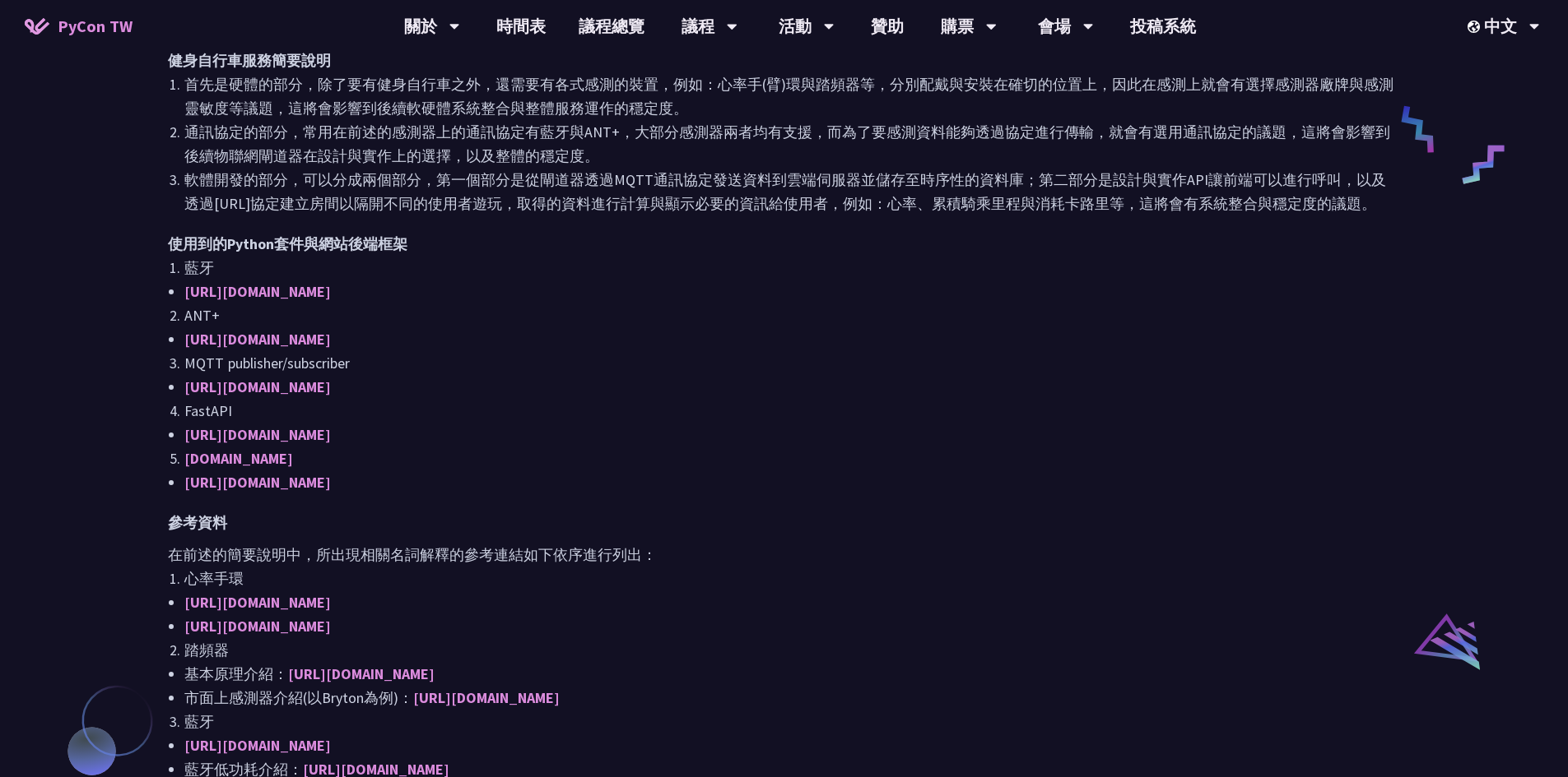
scroll to position [1152, 0]
